Goal: Navigation & Orientation: Find specific page/section

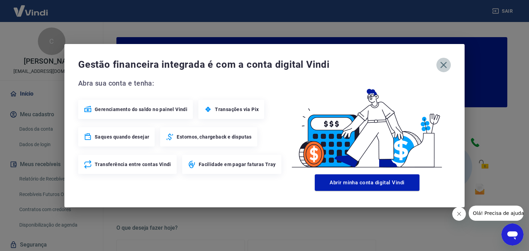
click at [446, 66] on icon "button" at bounding box center [443, 65] width 11 height 11
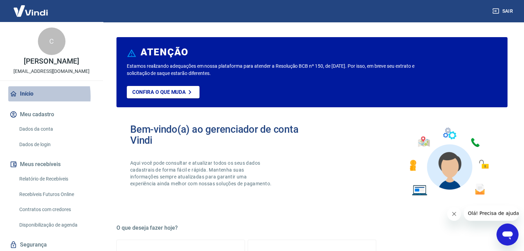
click at [18, 96] on link "Início" at bounding box center [51, 93] width 86 height 15
click at [22, 89] on link "Início" at bounding box center [51, 93] width 86 height 15
